Goal: Information Seeking & Learning: Learn about a topic

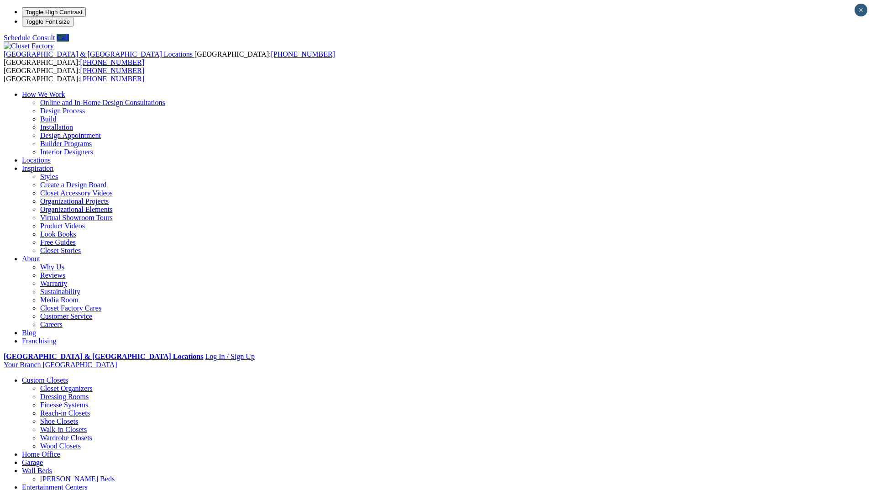
click at [756, 360] on li "Your Branch Miami ZIP code *" at bounding box center [435, 364] width 863 height 8
type input "*****"
click input "*" at bounding box center [0, 0] width 0 height 0
click at [823, 42] on header "United States & Canada Locations USA: (800) 838-7995 CANADA: (888) 237-5650 USA…" at bounding box center [435, 443] width 863 height 803
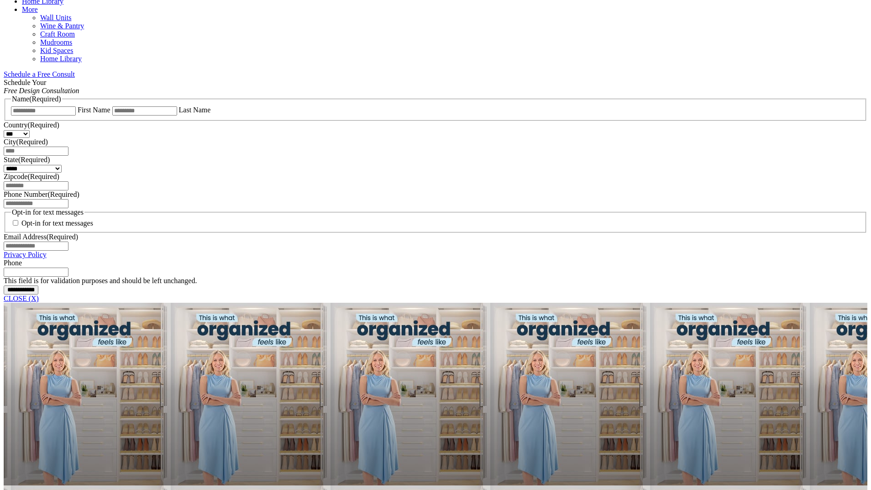
scroll to position [541, 0]
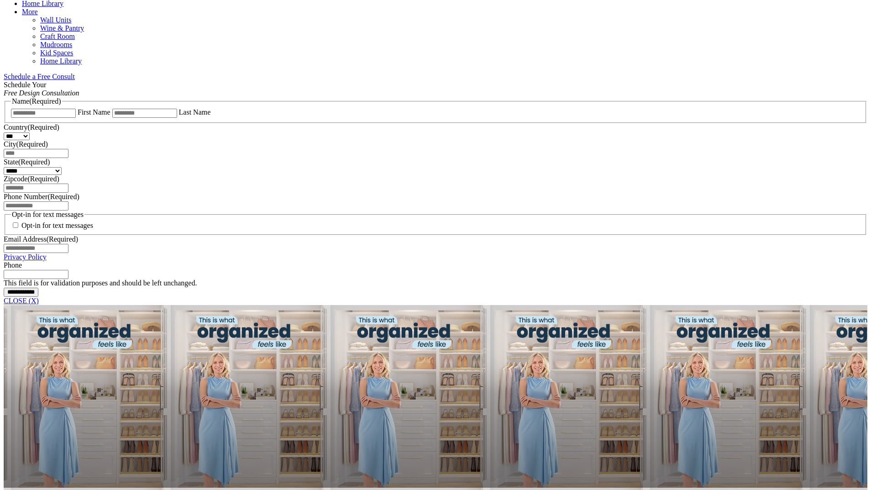
click at [75, 73] on span "Schedule a Free Consult (opens a dropdown menu)" at bounding box center [75, 77] width 0 height 8
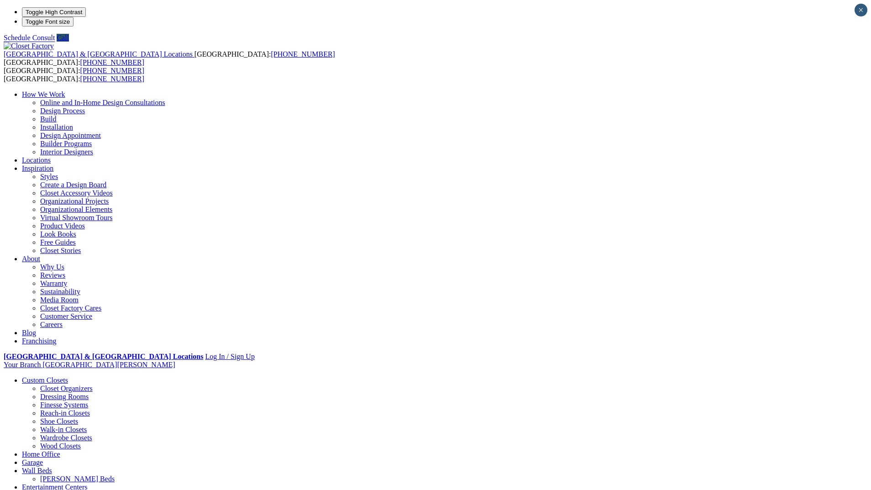
scroll to position [0, 0]
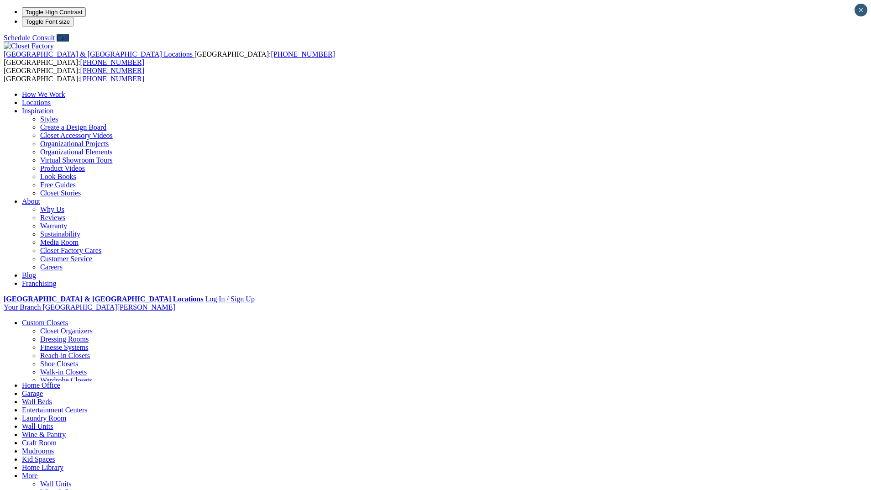
scroll to position [1, 0]
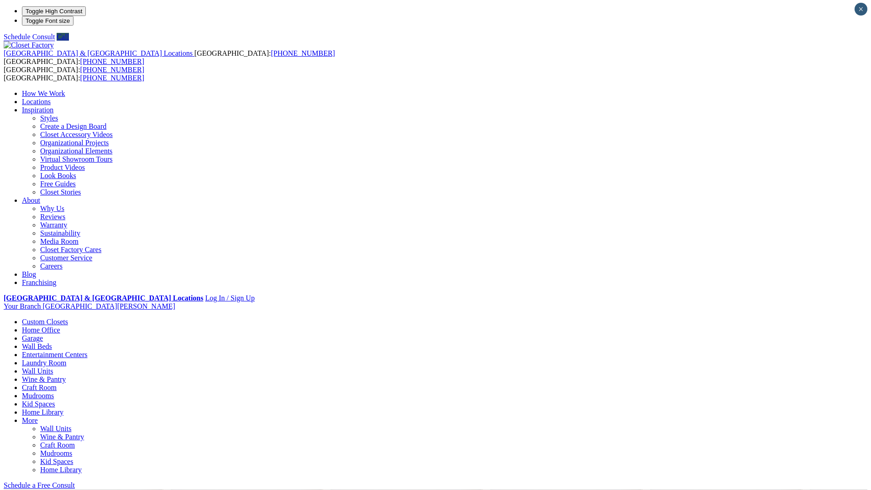
click at [60, 326] on link "Home Office" at bounding box center [41, 330] width 38 height 8
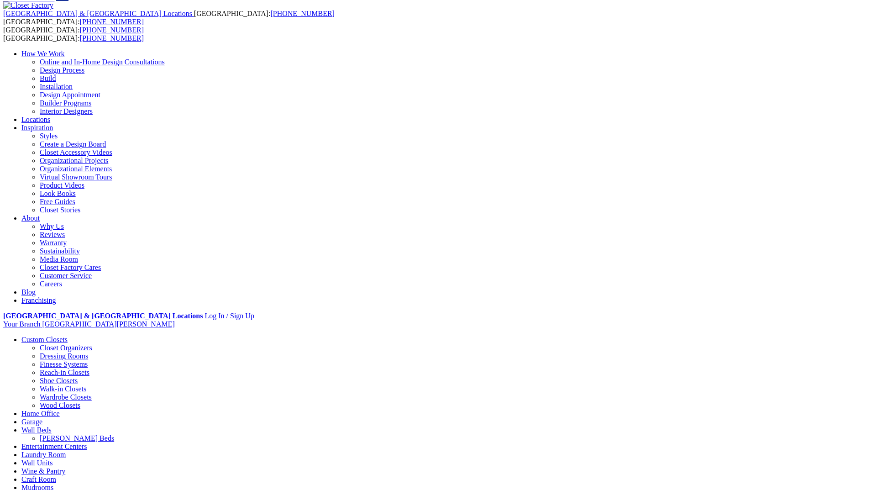
scroll to position [41, 0]
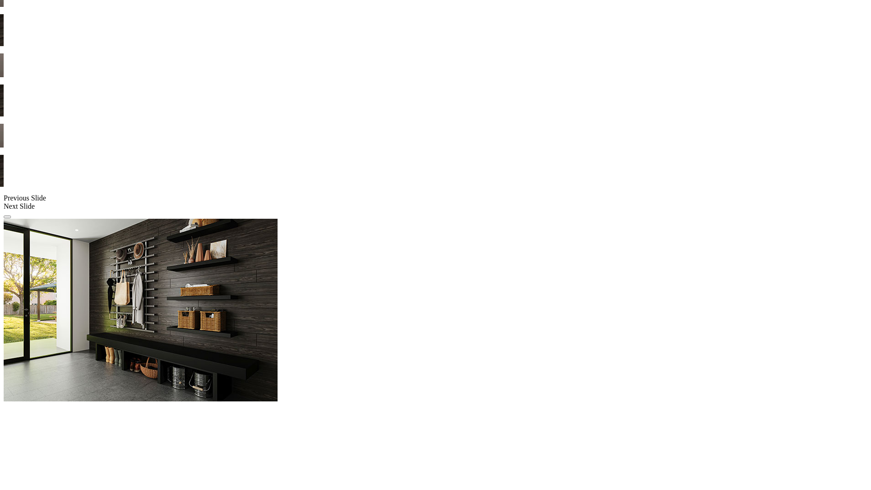
scroll to position [694, 0]
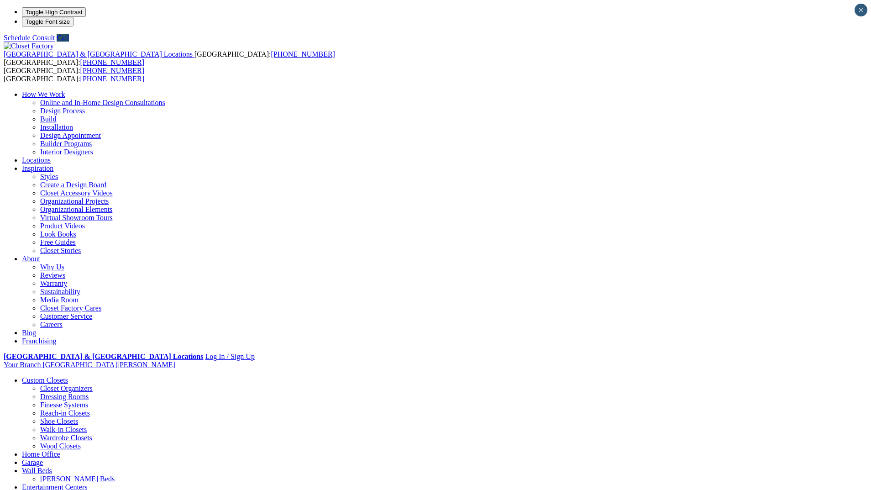
scroll to position [-2, 0]
click at [89, 392] on link "Dressing Rooms" at bounding box center [64, 396] width 48 height 8
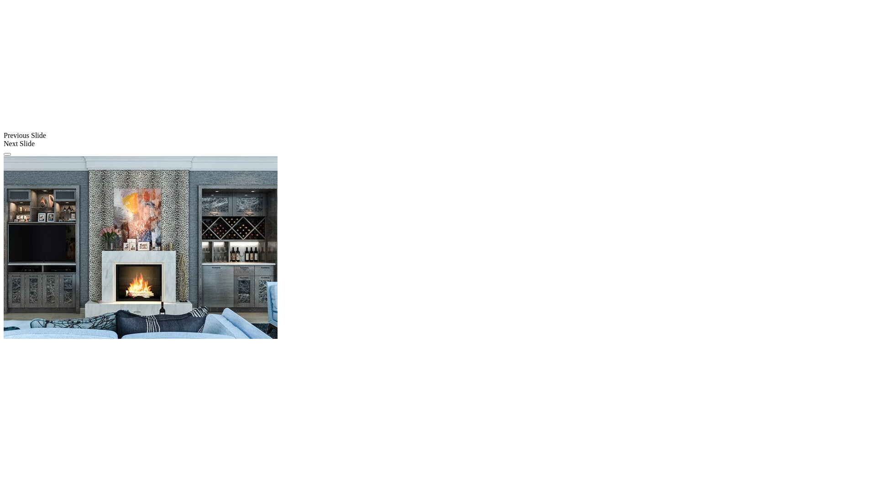
scroll to position [734, 0]
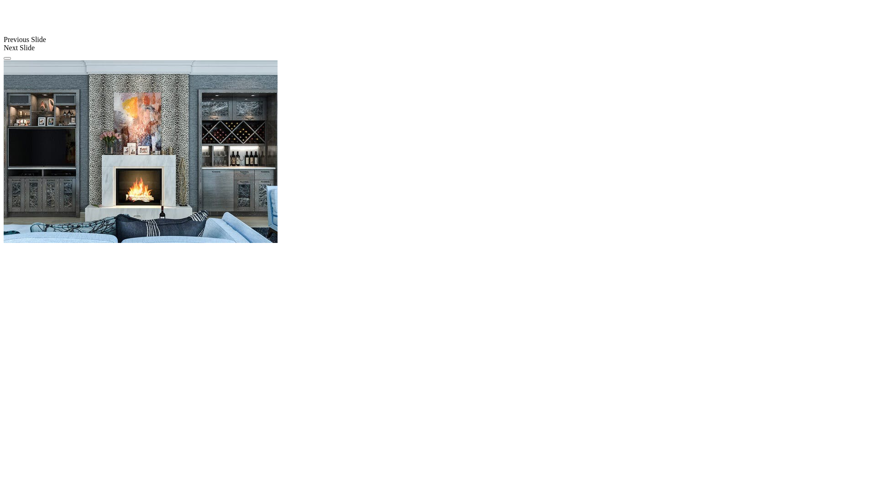
scroll to position [828, 0]
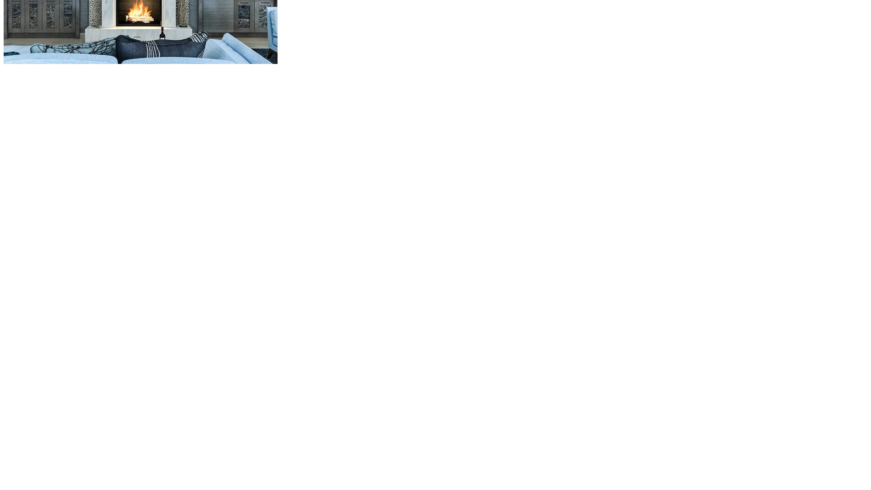
scroll to position [1007, 0]
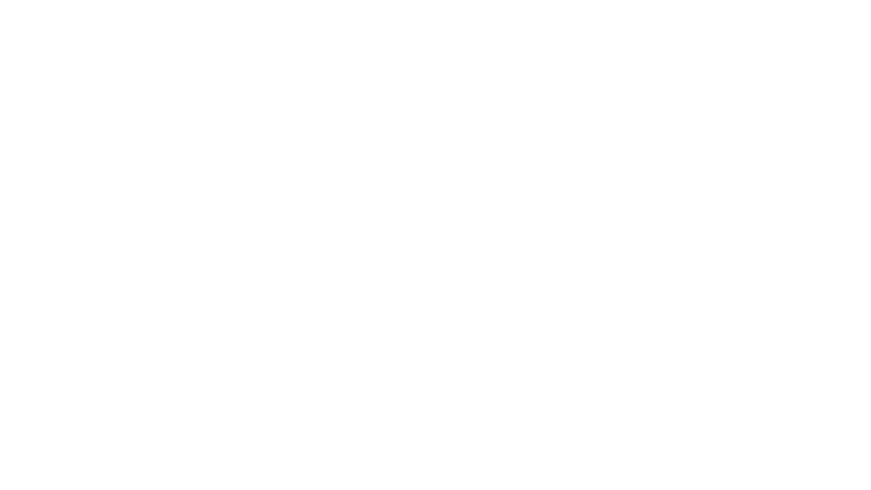
scroll to position [1168, 0]
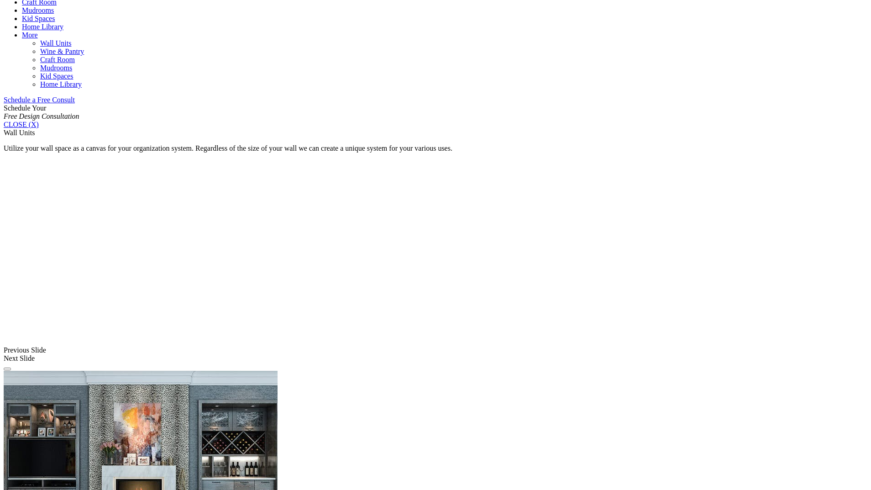
scroll to position [516, 0]
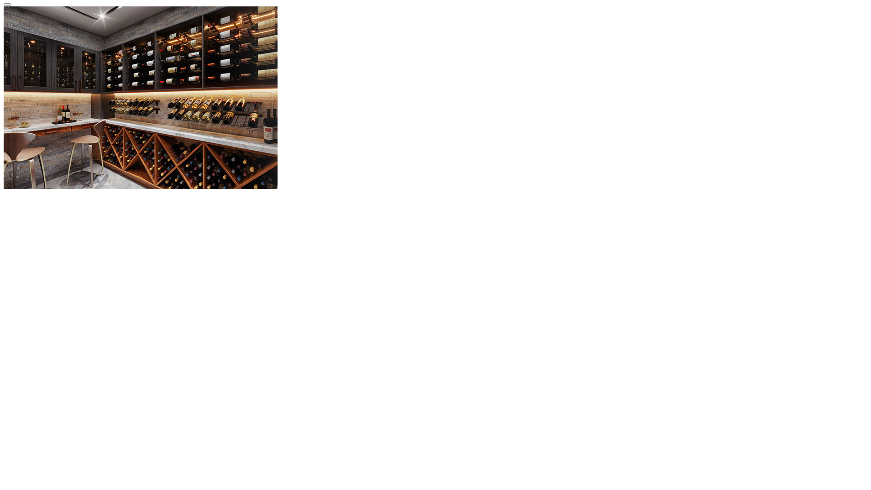
scroll to position [854, 0]
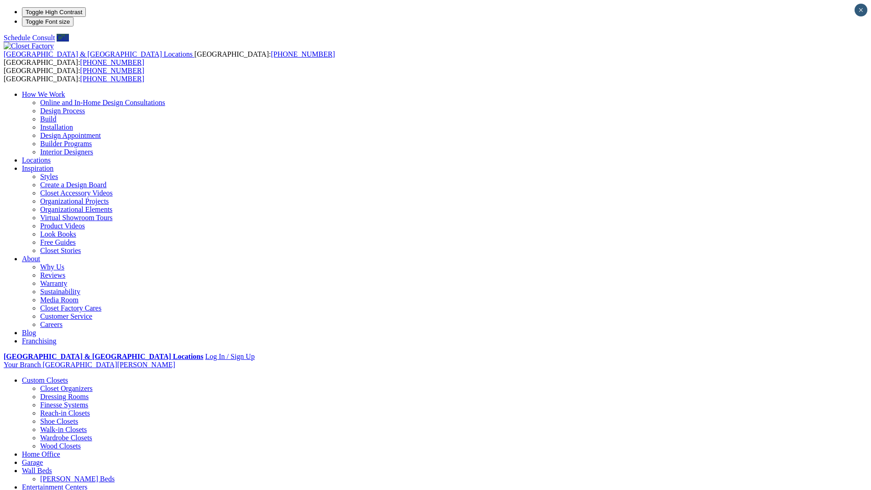
scroll to position [0, 0]
click at [51, 156] on link "Locations" at bounding box center [36, 160] width 29 height 8
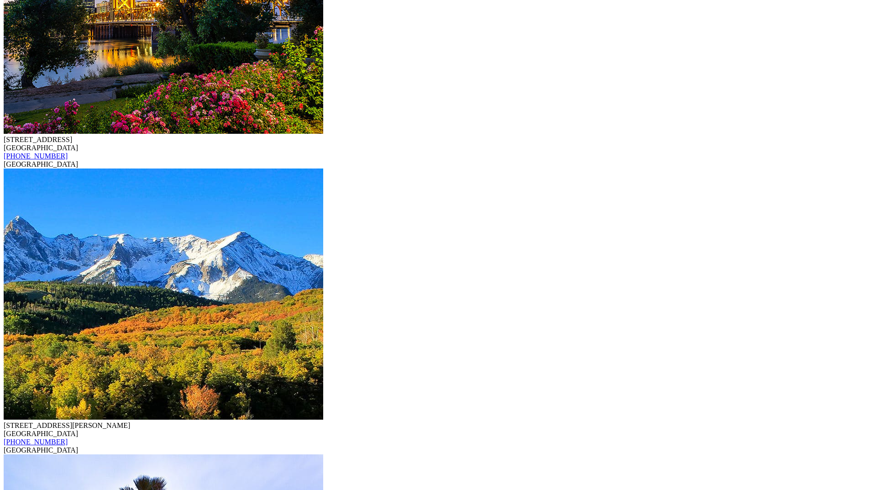
scroll to position [2488, 0]
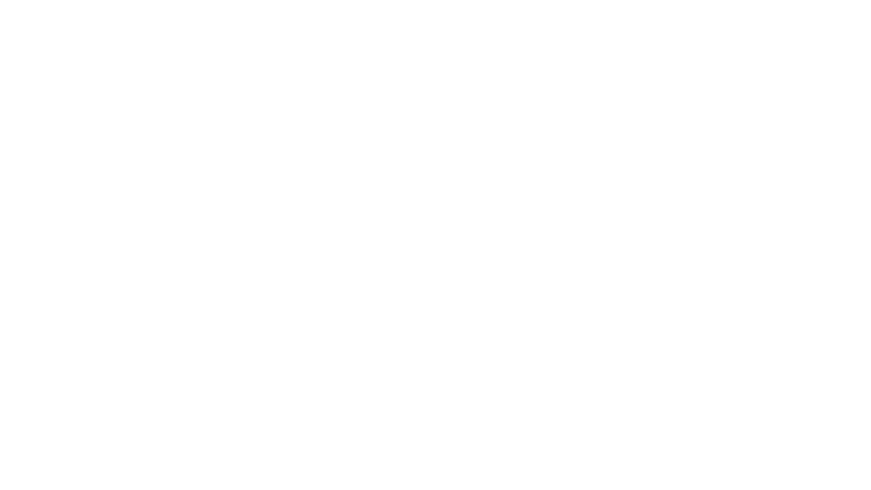
scroll to position [1199, 0]
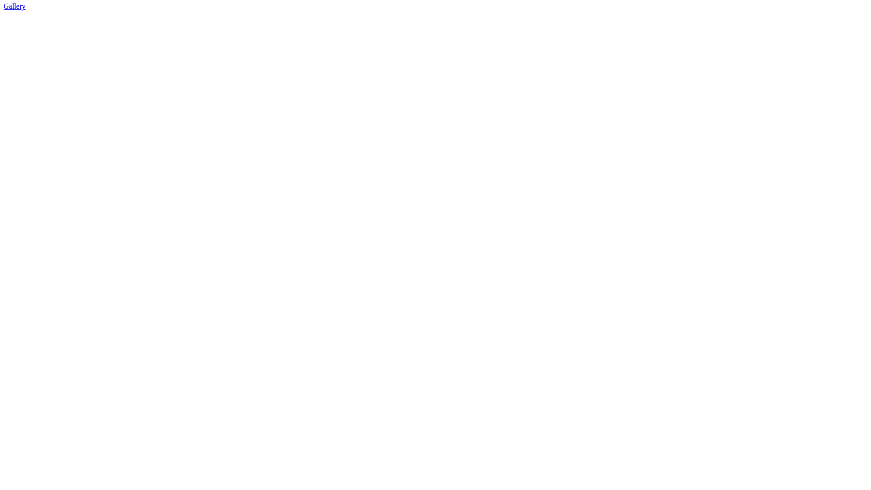
scroll to position [0, 0]
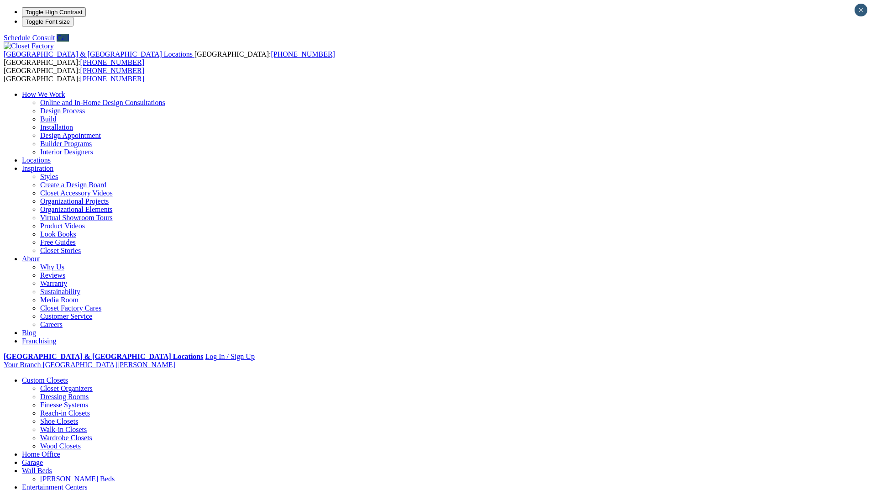
scroll to position [0, 0]
click at [54, 42] on img at bounding box center [29, 46] width 50 height 8
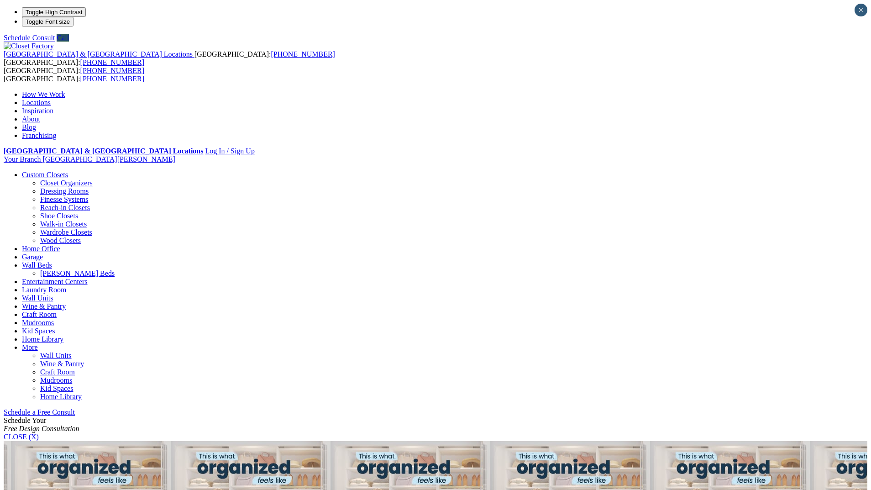
click at [65, 90] on link "How We Work" at bounding box center [43, 94] width 43 height 8
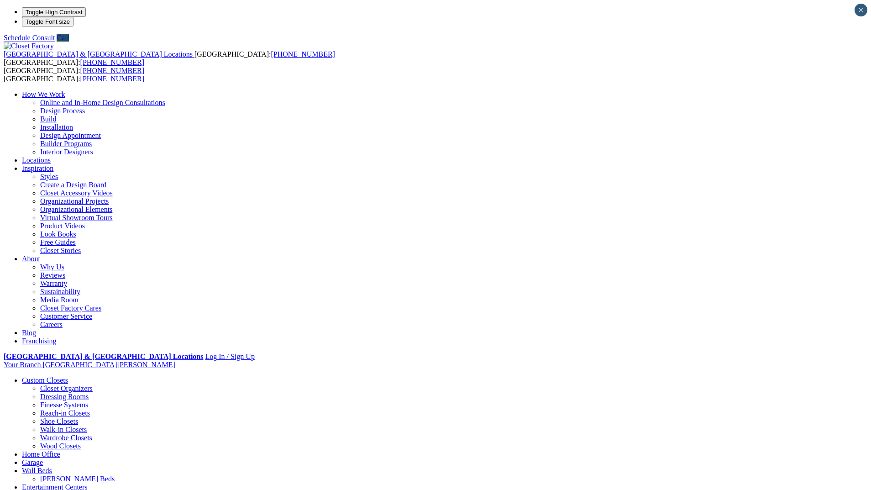
click at [101, 131] on link "Design Appointment" at bounding box center [70, 135] width 61 height 8
click at [88, 483] on link "Entertainment Centers" at bounding box center [55, 487] width 66 height 8
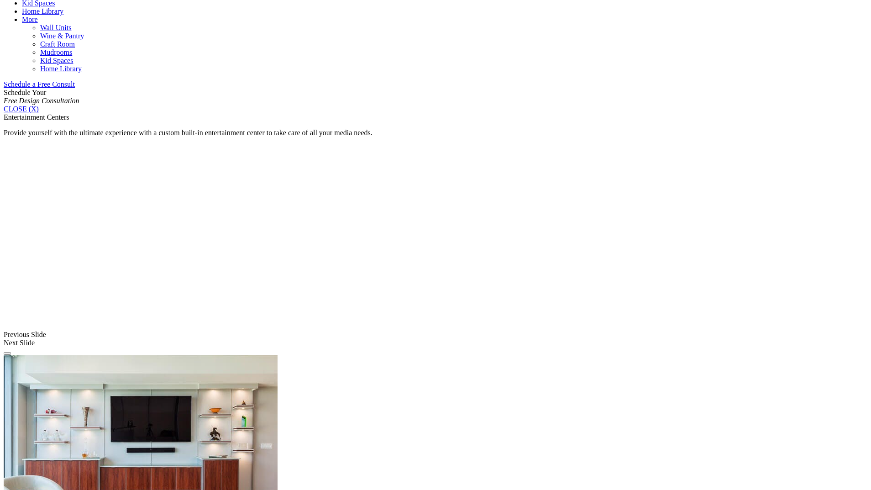
scroll to position [536, 0]
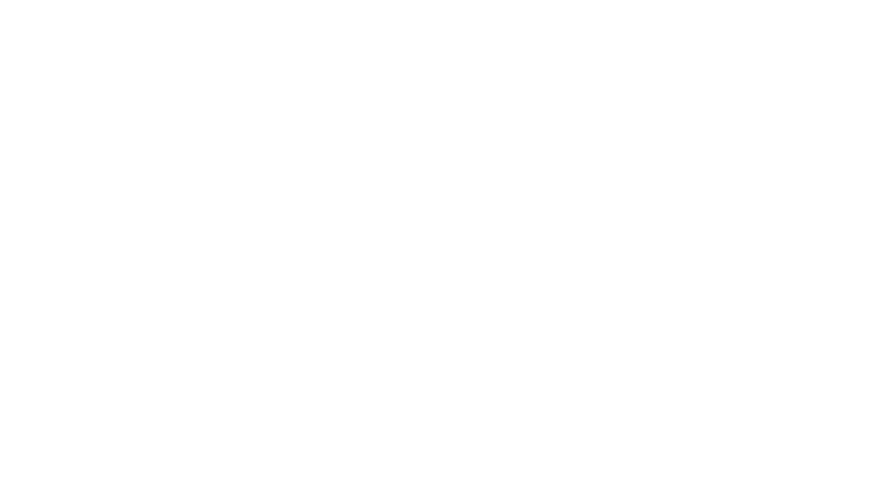
scroll to position [1440, 0]
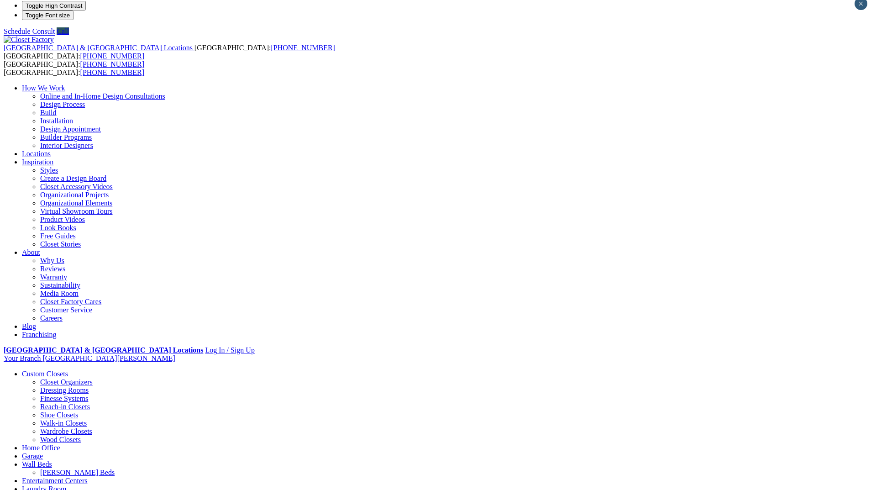
scroll to position [7, 0]
click at [54, 35] on img at bounding box center [29, 39] width 50 height 8
